Goal: Information Seeking & Learning: Learn about a topic

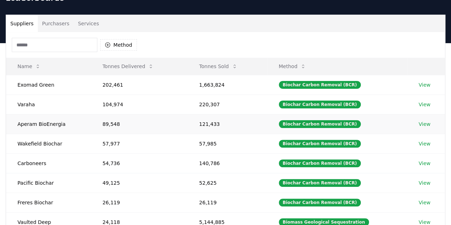
scroll to position [43, 0]
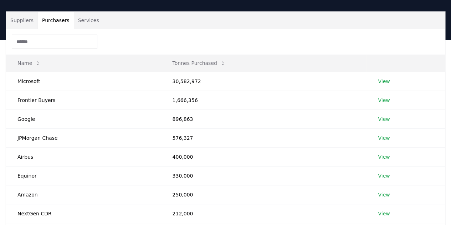
click at [42, 22] on button "Purchasers" at bounding box center [56, 20] width 36 height 17
click at [388, 119] on link "View" at bounding box center [384, 118] width 12 height 7
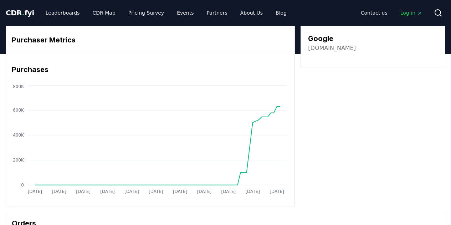
scroll to position [188, 0]
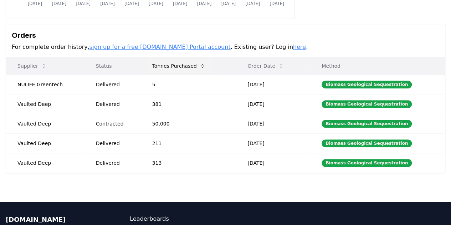
click at [195, 70] on button "Tonnes Purchased" at bounding box center [178, 66] width 64 height 14
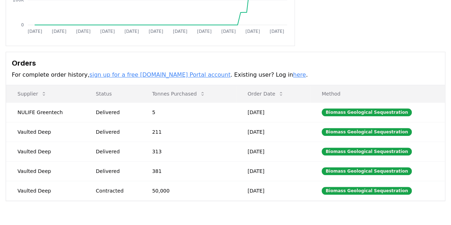
scroll to position [160, 0]
